Goal: Task Accomplishment & Management: Use online tool/utility

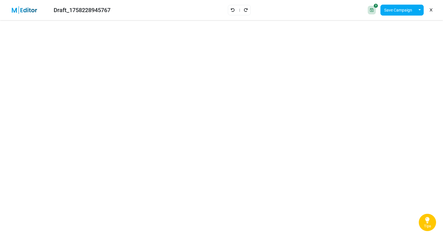
drag, startPoint x: 0, startPoint y: 0, endPoint x: 197, endPoint y: 4, distance: 196.6
click at [197, 4] on div "Draft_1758228945767 Save Design Save Campaign Save as Template Insert Template" at bounding box center [221, 10] width 443 height 20
click at [372, 9] on icon at bounding box center [371, 10] width 3 height 4
click at [376, 5] on icon at bounding box center [376, 6] width 4 height 4
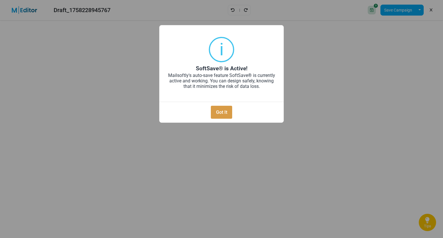
click at [218, 111] on button "Got It" at bounding box center [221, 112] width 21 height 13
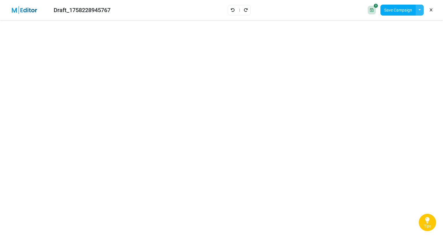
click at [418, 9] on button "button" at bounding box center [419, 10] width 8 height 11
click at [393, 24] on link "Save as Template" at bounding box center [395, 25] width 49 height 10
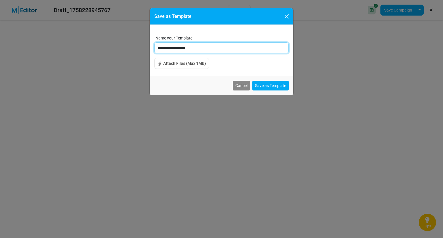
click at [203, 50] on input "**********" at bounding box center [221, 47] width 134 height 11
type input "*"
type input "**********"
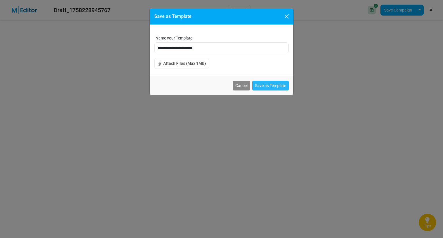
click at [272, 86] on button "Save as Template" at bounding box center [270, 86] width 36 height 10
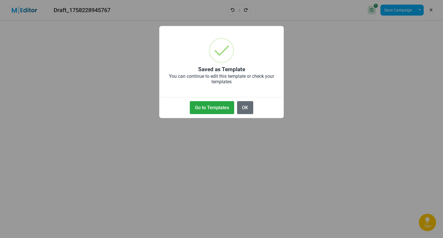
click at [243, 108] on button "OK" at bounding box center [245, 107] width 16 height 13
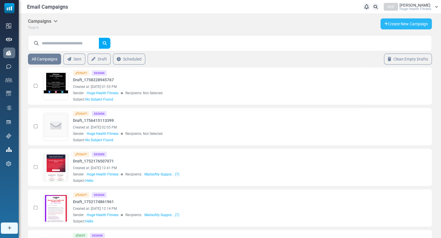
click at [409, 21] on link "Create New Campaign" at bounding box center [405, 23] width 51 height 11
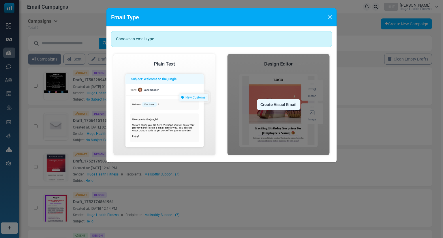
click at [277, 63] on img at bounding box center [278, 105] width 107 height 106
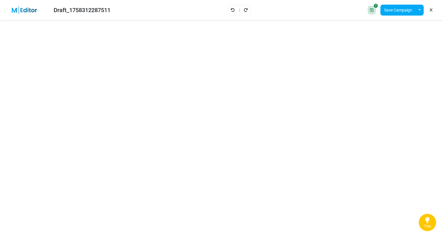
click at [431, 10] on icon at bounding box center [430, 10] width 3 height 0
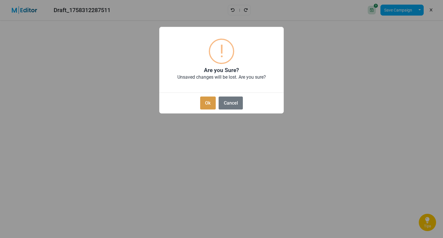
click at [209, 103] on button "Ok" at bounding box center [208, 103] width 16 height 13
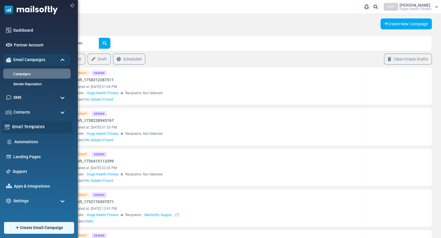
click at [39, 127] on link "Email Templates" at bounding box center [40, 127] width 57 height 6
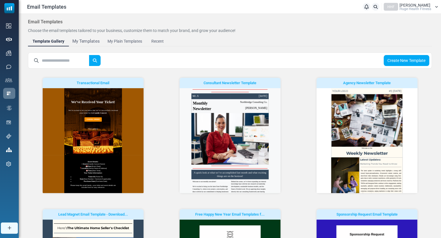
click at [92, 43] on div "My Templates" at bounding box center [85, 41] width 27 height 7
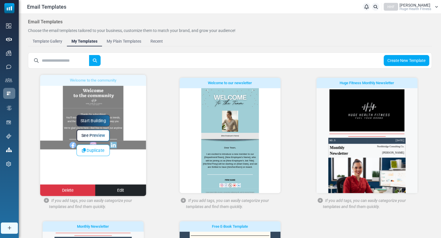
click at [99, 93] on div "Start Building See Preview Duplicate Delete Edit" at bounding box center [93, 135] width 106 height 121
click at [93, 116] on link "Start Building" at bounding box center [92, 121] width 33 height 12
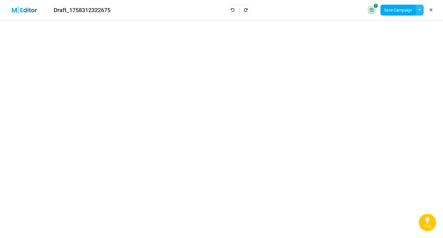
click at [418, 10] on button "button" at bounding box center [419, 10] width 8 height 11
click at [430, 10] on icon at bounding box center [430, 10] width 3 height 0
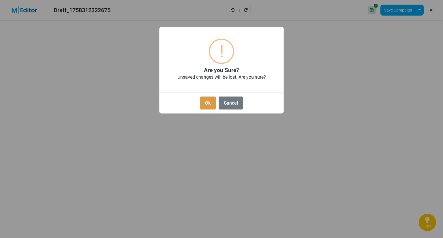
click at [209, 101] on button "Ok" at bounding box center [208, 103] width 16 height 13
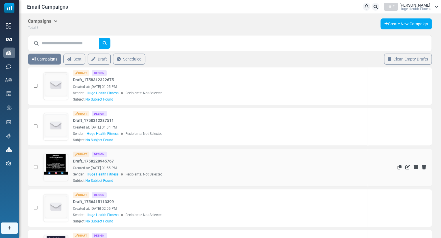
click at [59, 154] on link at bounding box center [56, 183] width 25 height 59
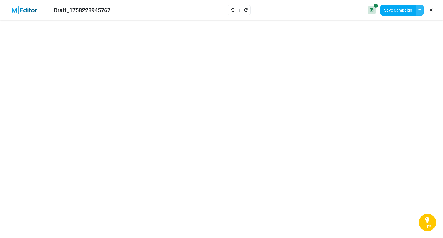
click at [418, 10] on button "button" at bounding box center [419, 10] width 8 height 11
click at [389, 25] on link "Save as Template" at bounding box center [395, 25] width 49 height 10
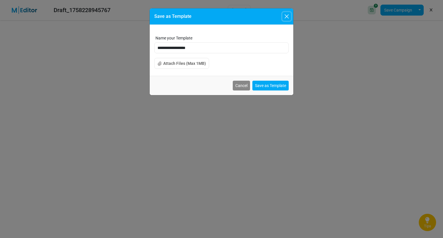
click at [283, 15] on button "Close" at bounding box center [286, 16] width 9 height 9
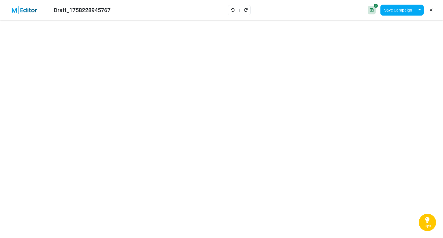
click at [429, 10] on link at bounding box center [430, 10] width 5 height 10
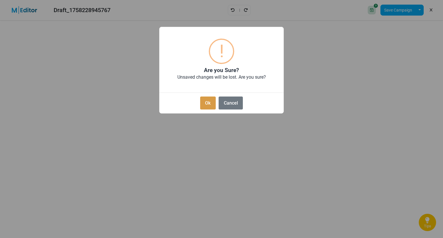
click at [207, 104] on button "Ok" at bounding box center [208, 103] width 16 height 13
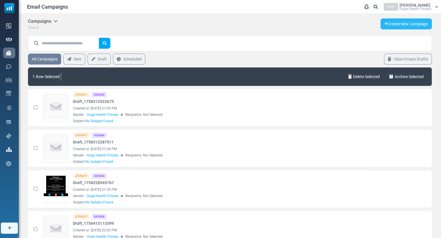
click at [406, 26] on link "Create New Campaign" at bounding box center [405, 23] width 51 height 11
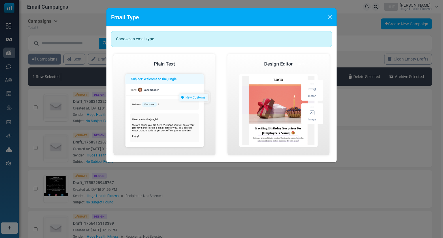
click at [240, 49] on div "Choose an email type Create Plain Email Create Visual Email" at bounding box center [221, 95] width 230 height 136
click at [233, 43] on div "Choose an email type" at bounding box center [221, 39] width 221 height 16
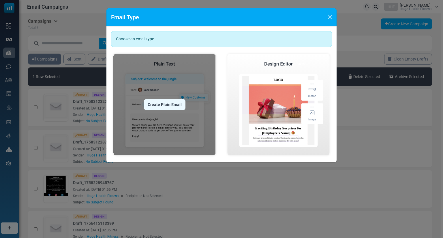
click at [176, 102] on div "Create Plain Email" at bounding box center [165, 104] width 42 height 11
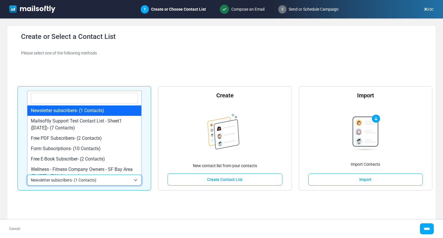
click at [125, 179] on span "Newsletter subscribers- (1 Contacts)" at bounding box center [81, 180] width 100 height 7
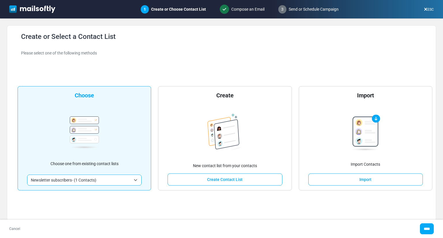
click at [216, 54] on div "Please select one of the following methods" at bounding box center [225, 53] width 408 height 6
click at [9, 7] on img at bounding box center [32, 8] width 46 height 7
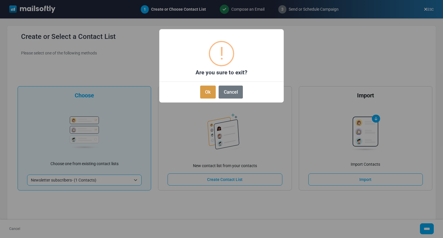
click at [209, 94] on button "Ok" at bounding box center [208, 92] width 16 height 13
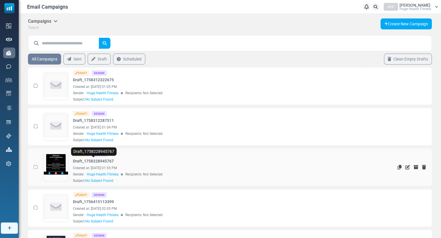
click at [81, 160] on link "Draft_1758228945767" at bounding box center [93, 161] width 41 height 6
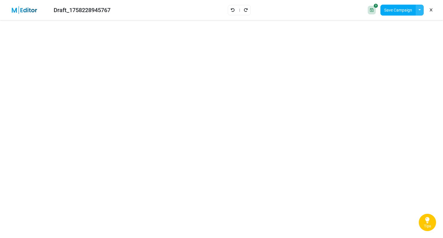
click at [422, 11] on button "button" at bounding box center [419, 10] width 8 height 11
click at [14, 10] on img at bounding box center [27, 10] width 37 height 8
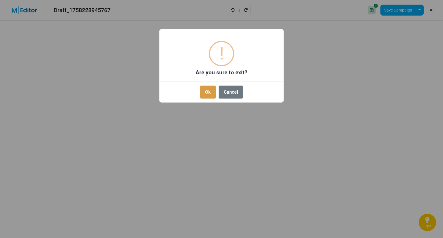
click at [209, 93] on button "Ok" at bounding box center [208, 92] width 16 height 13
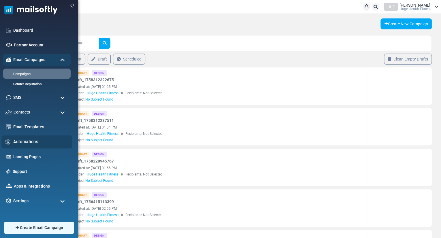
click at [23, 141] on link "Automations" at bounding box center [41, 142] width 56 height 6
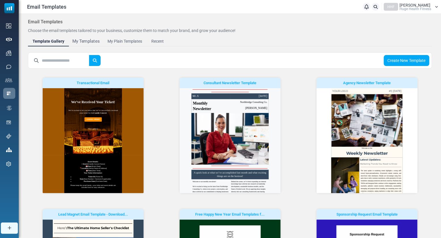
click at [80, 40] on div "My Templates" at bounding box center [85, 41] width 27 height 7
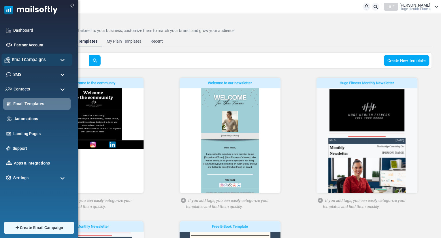
click at [65, 60] on div "Email Campaigns" at bounding box center [36, 60] width 71 height 12
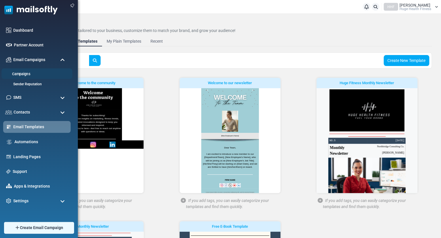
click at [45, 71] on link "Campaigns" at bounding box center [35, 73] width 69 height 5
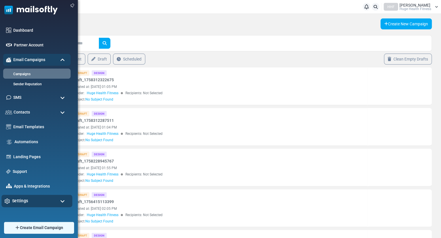
click at [66, 200] on div "Settings" at bounding box center [36, 201] width 71 height 12
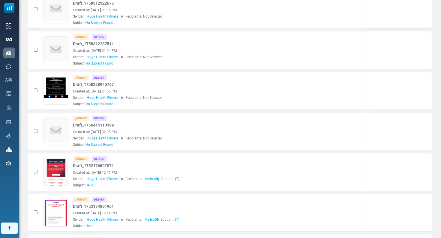
scroll to position [114, 0]
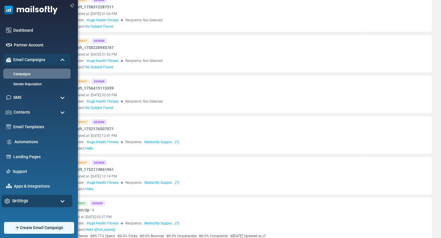
click at [19, 198] on span "Settings" at bounding box center [20, 201] width 16 height 6
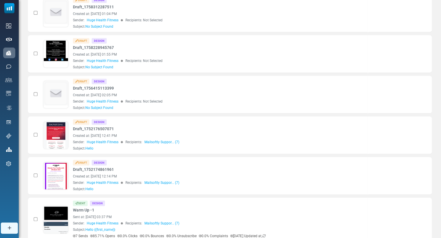
scroll to position [0, 0]
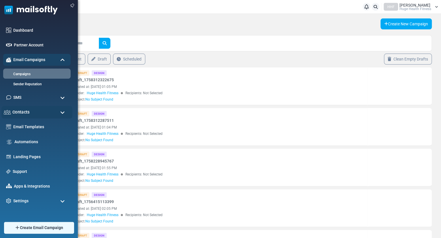
click at [58, 113] on div "Contacts" at bounding box center [36, 112] width 71 height 12
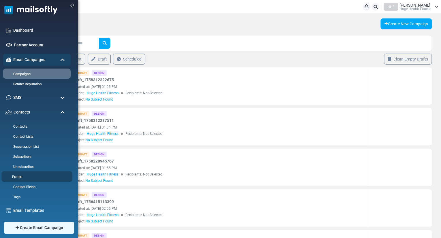
click at [29, 175] on link "Forms" at bounding box center [35, 176] width 69 height 5
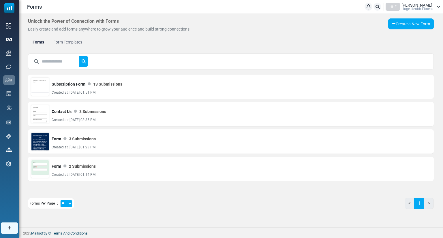
click at [29, 175] on td "**********" at bounding box center [158, 169] width 260 height 24
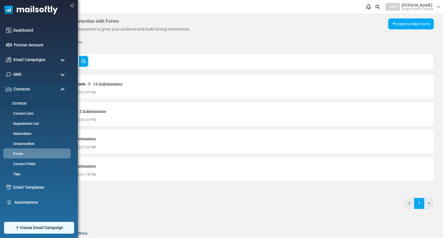
click at [16, 102] on link "Contacts" at bounding box center [35, 103] width 69 height 5
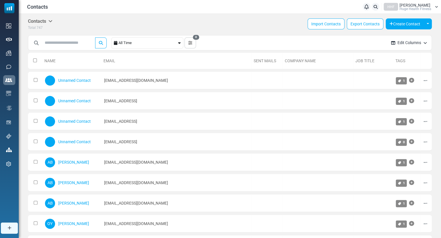
click at [156, 11] on div "Contacts Notifications HHF Hugh Plitt Huge Health Fitness Profile & Preferences…" at bounding box center [230, 7] width 422 height 14
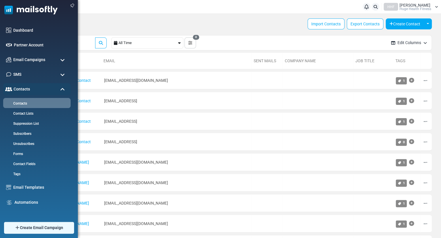
click at [7, 6] on img at bounding box center [29, 8] width 58 height 17
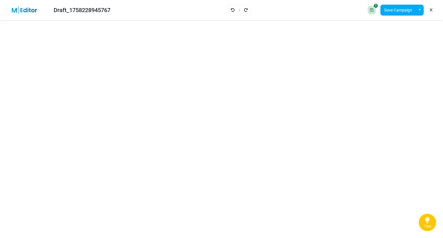
click at [10, 9] on img at bounding box center [27, 10] width 37 height 8
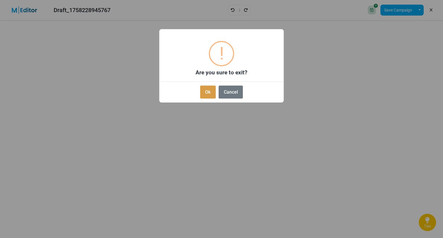
click at [211, 88] on button "Ok" at bounding box center [208, 92] width 16 height 13
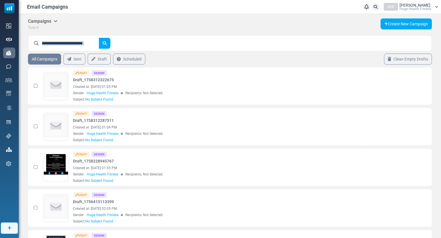
drag, startPoint x: 440, startPoint y: 26, endPoint x: 437, endPoint y: 148, distance: 122.3
click at [437, 148] on div "Campaigns Campaigns Email Templates Archived Total 8 Create New Campaign All Ca…" at bounding box center [230, 226] width 422 height 425
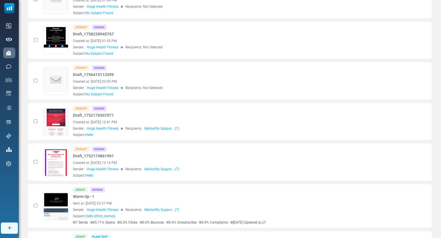
scroll to position [210, 0]
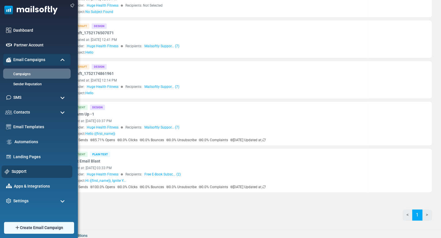
click at [24, 173] on link "Support" at bounding box center [41, 171] width 58 height 6
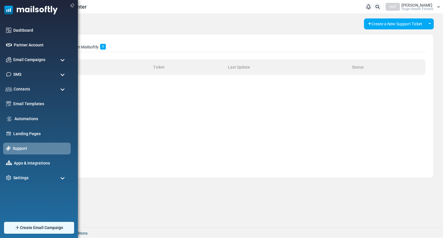
click at [7, 8] on img at bounding box center [29, 8] width 58 height 17
